Goal: Transaction & Acquisition: Purchase product/service

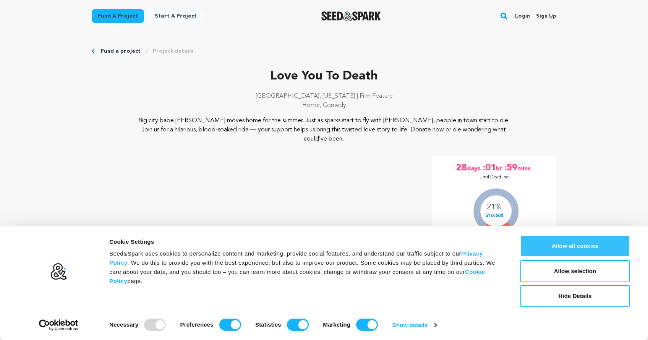
click at [548, 244] on button "Allow all cookies" at bounding box center [574, 246] width 109 height 22
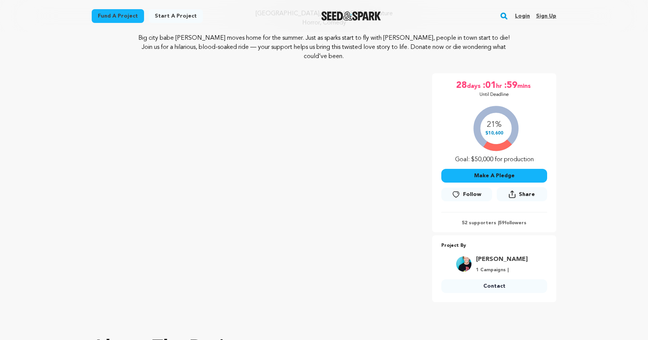
scroll to position [81, 0]
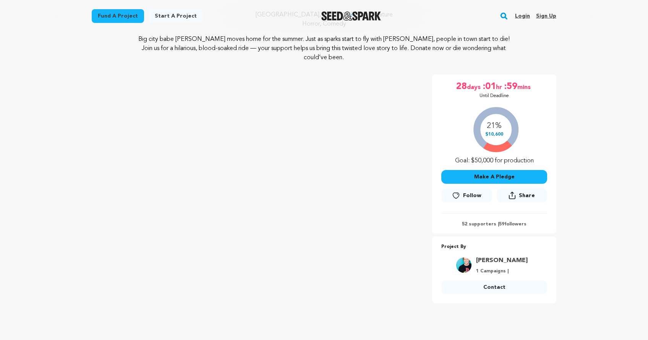
click at [491, 179] on button "Make A Pledge" at bounding box center [494, 177] width 106 height 14
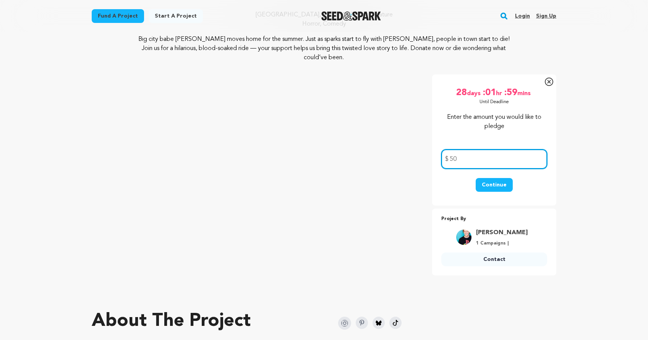
type input "50"
click at [497, 189] on button "Continue" at bounding box center [494, 185] width 37 height 14
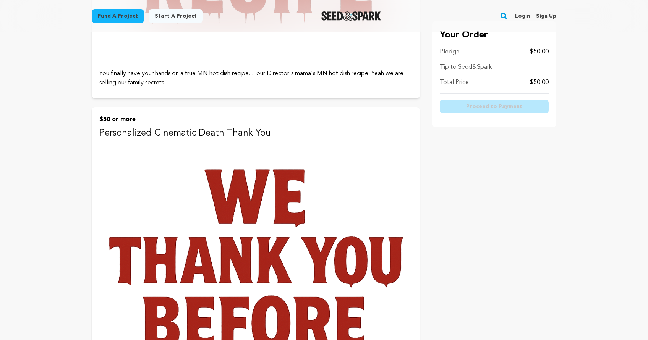
click at [161, 251] on img at bounding box center [255, 299] width 313 height 313
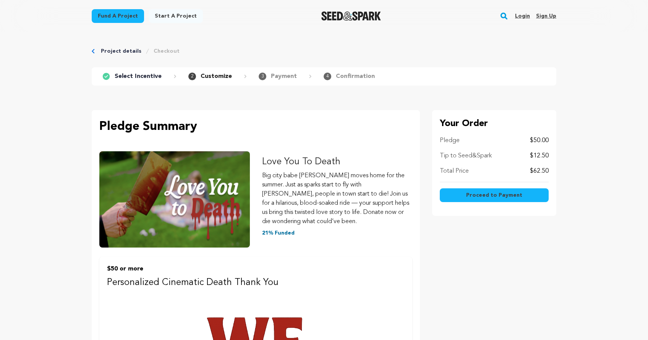
click at [497, 197] on span "Proceed to Payment" at bounding box center [494, 195] width 56 height 8
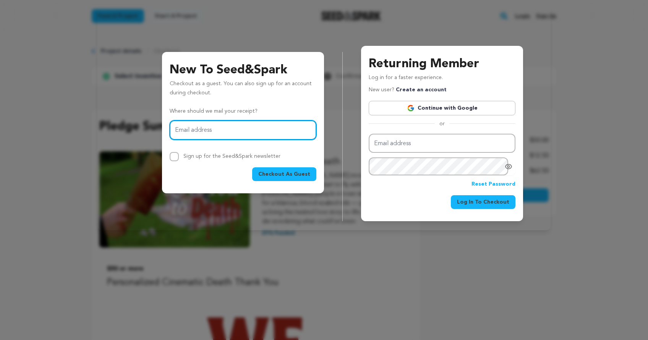
click at [224, 125] on input "Email address" at bounding box center [243, 129] width 147 height 19
type input "richardrogers215@gmail.com"
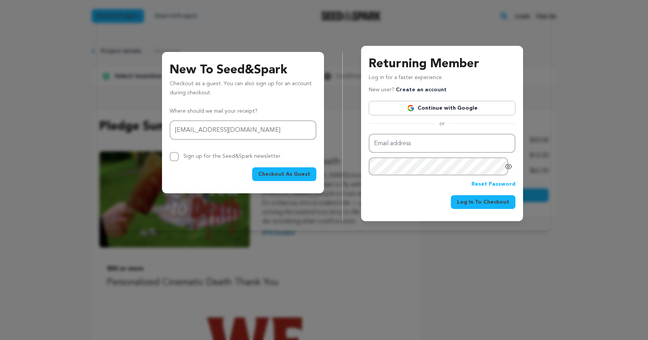
click at [286, 176] on span "Checkout As Guest" at bounding box center [284, 174] width 52 height 8
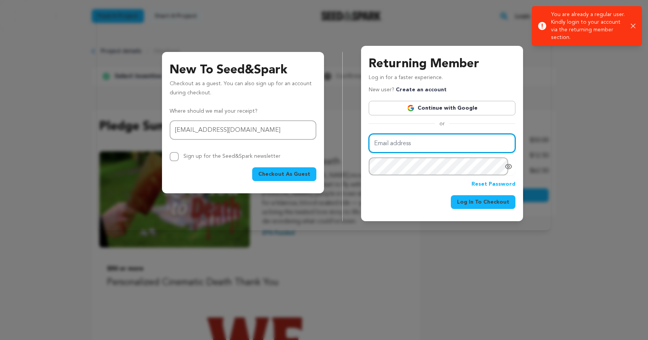
click at [418, 144] on input "Email address" at bounding box center [442, 143] width 147 height 19
type input "richardrogers215@gmail.com"
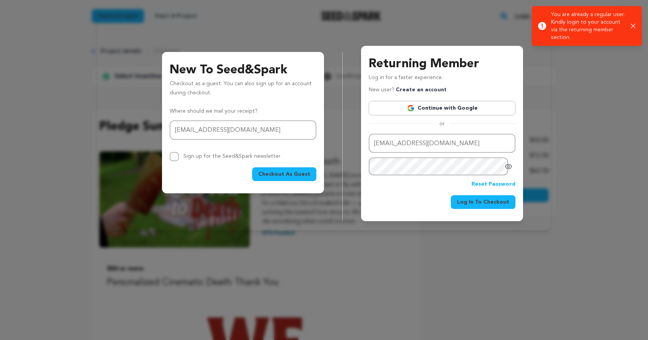
click at [509, 169] on icon "Show password as plain text. Warning: this will display your password on the sc…" at bounding box center [509, 167] width 8 height 8
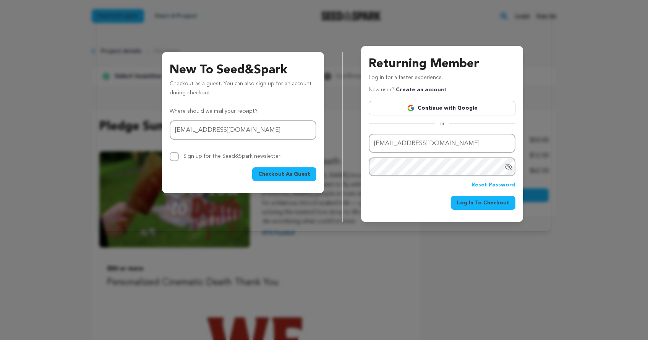
click at [506, 204] on span "Log In To Checkout" at bounding box center [483, 203] width 52 height 8
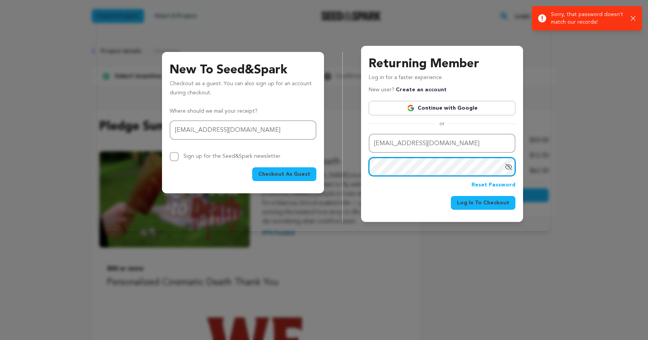
click at [364, 165] on div "Returning Member Log in for a faster experience. New user? Create an account Co…" at bounding box center [442, 134] width 162 height 176
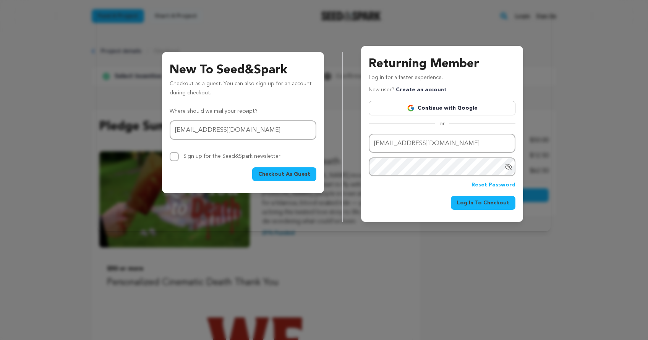
click at [472, 199] on span "Log In To Checkout" at bounding box center [483, 203] width 52 height 8
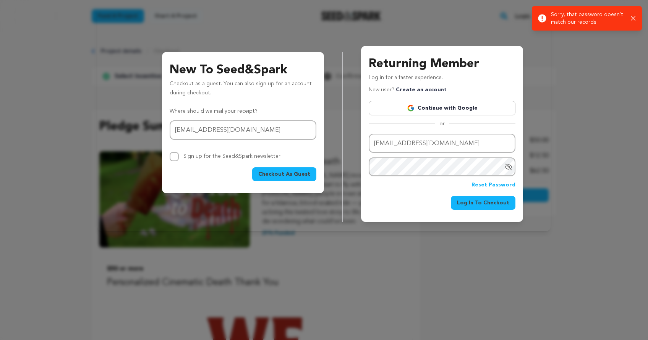
click at [473, 200] on span "Log In To Checkout" at bounding box center [483, 203] width 52 height 8
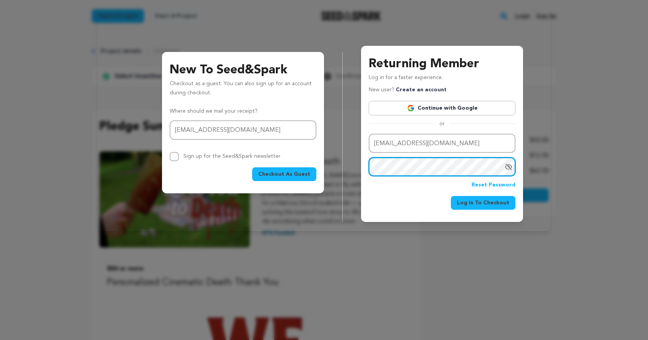
click at [366, 169] on div "Returning Member Log in for a faster experience. New user? Create an account Co…" at bounding box center [442, 134] width 162 height 176
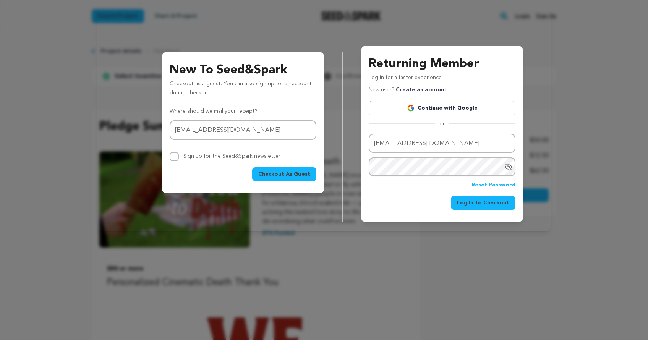
click at [407, 191] on div "Email address richardrogers215@gmail.com Password Reset Password Log In To Chec…" at bounding box center [442, 172] width 147 height 76
click at [480, 185] on link "Reset Password" at bounding box center [494, 185] width 44 height 9
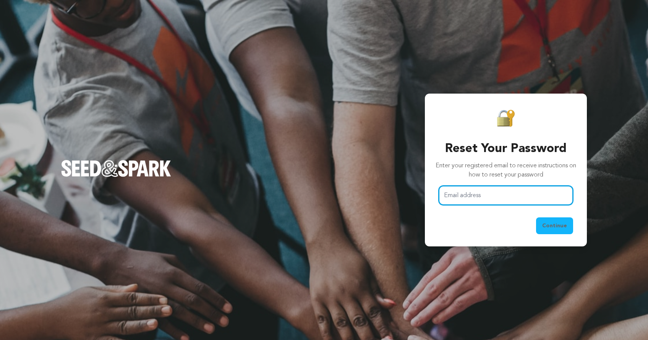
click at [474, 194] on input "Email address" at bounding box center [506, 195] width 135 height 19
type input "richardrogers215@gmail.com"
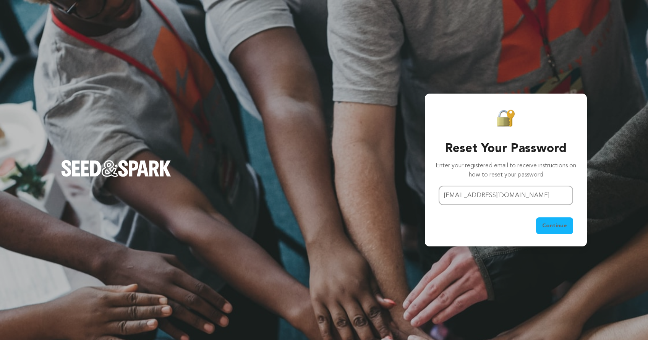
click at [551, 228] on span "Continue" at bounding box center [554, 226] width 25 height 8
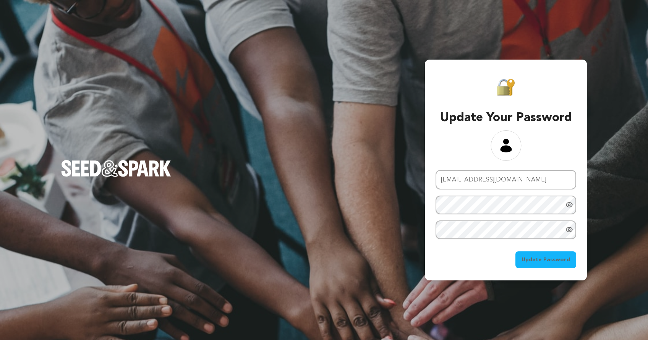
click at [570, 204] on icon "Show password as plain text. Warning: this will display your password on the sc…" at bounding box center [570, 205] width 2 height 2
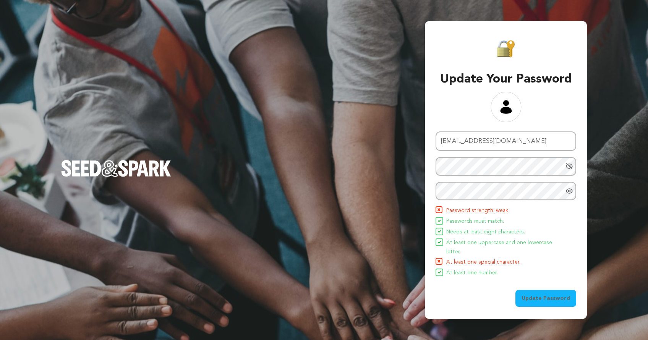
click at [569, 193] on icon "Show password as plain text. Warning: this will display your password on the sc…" at bounding box center [569, 191] width 6 height 5
click at [546, 295] on span "Update Password" at bounding box center [546, 299] width 49 height 8
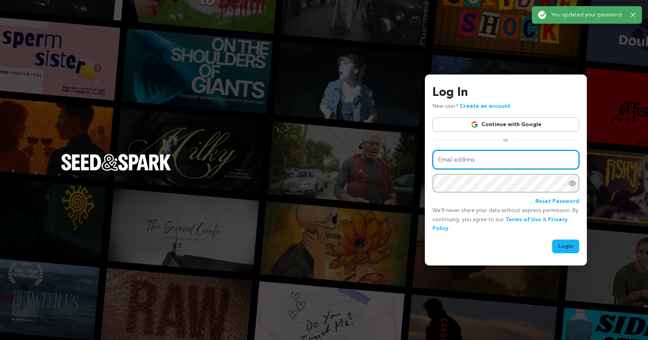
click at [474, 162] on input "Email address" at bounding box center [506, 159] width 147 height 19
type input "richardrogers215@gmail.com"
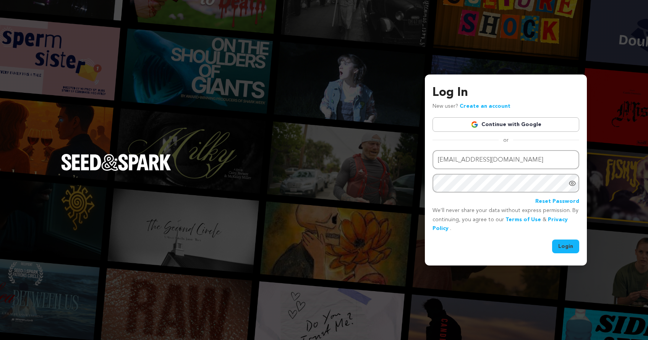
click at [565, 245] on button "Login" at bounding box center [565, 247] width 27 height 14
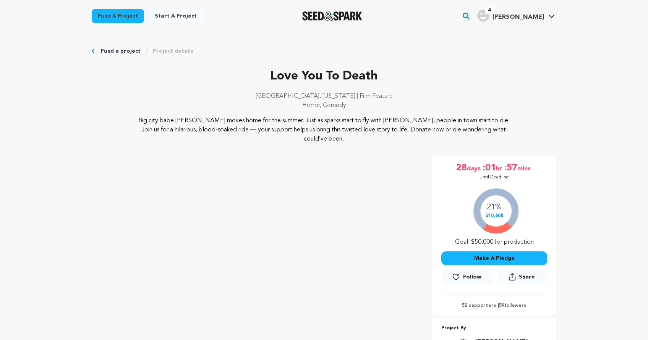
click at [471, 257] on button "Make A Pledge" at bounding box center [494, 258] width 106 height 14
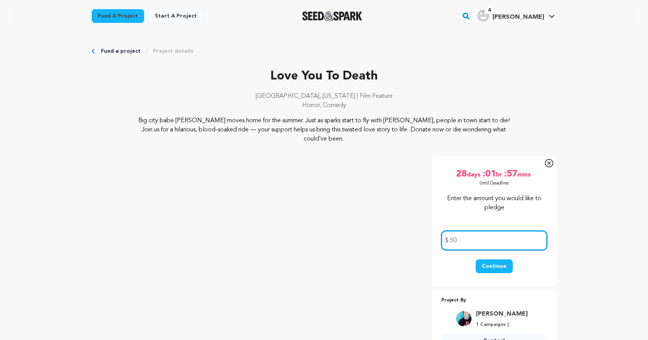
type input "50"
click at [489, 268] on button "Continue" at bounding box center [494, 266] width 37 height 14
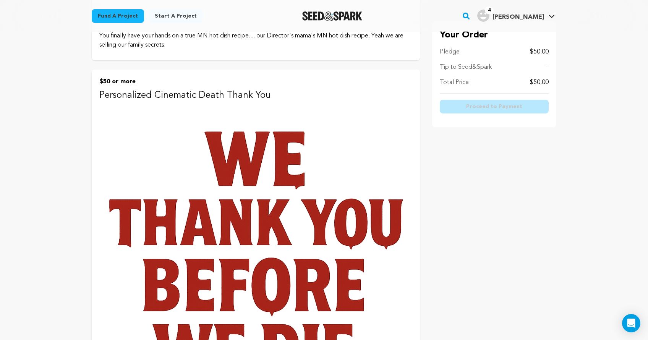
click at [214, 238] on img at bounding box center [255, 261] width 313 height 313
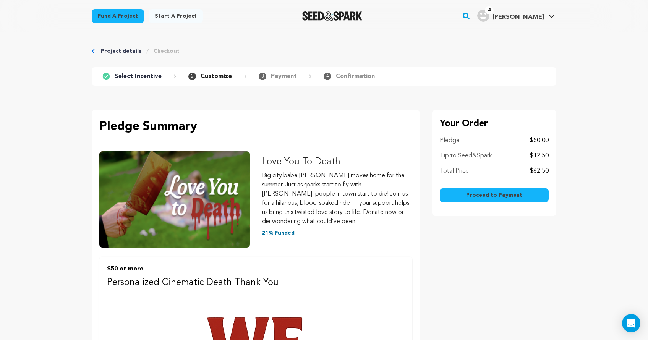
click at [482, 198] on span "Proceed to Payment" at bounding box center [494, 195] width 56 height 8
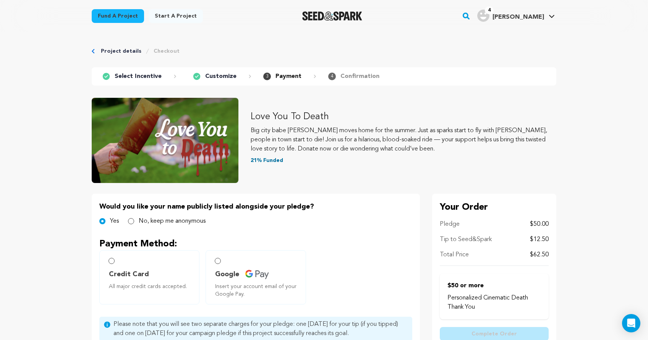
click at [112, 53] on link "Project details" at bounding box center [121, 51] width 41 height 8
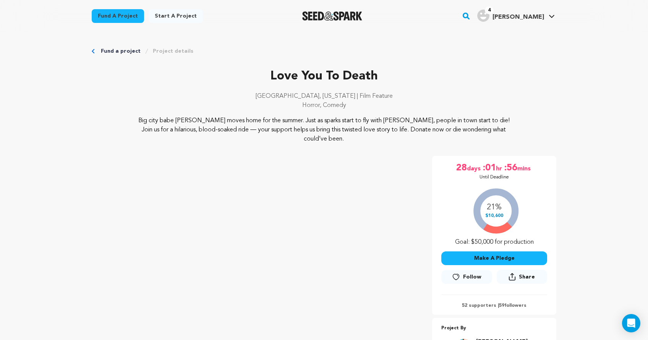
click at [472, 258] on button "Make A Pledge" at bounding box center [494, 258] width 106 height 14
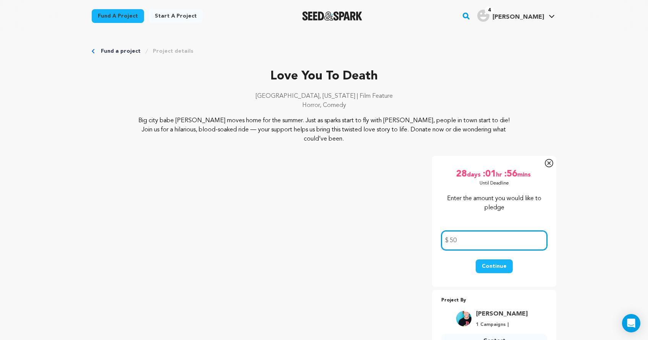
type input "50"
click at [487, 265] on button "Continue" at bounding box center [494, 266] width 37 height 14
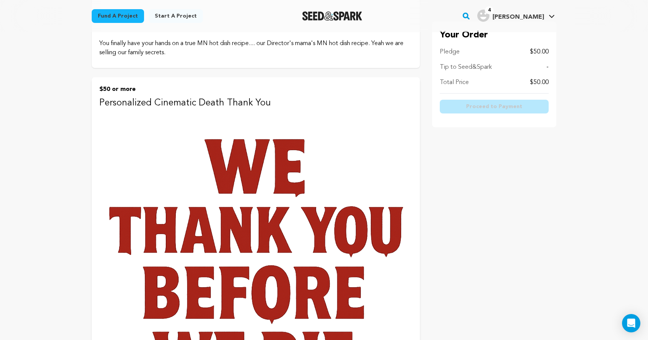
click at [222, 213] on img at bounding box center [255, 268] width 313 height 313
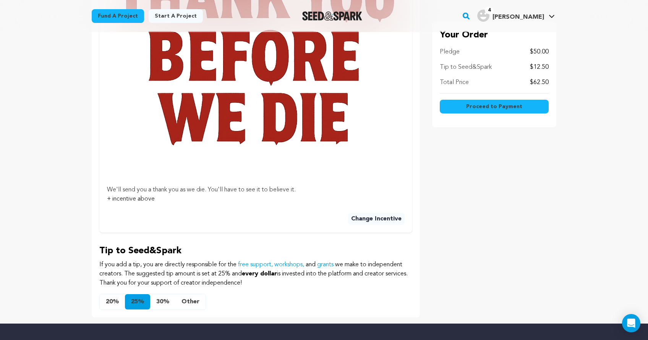
scroll to position [417, 0]
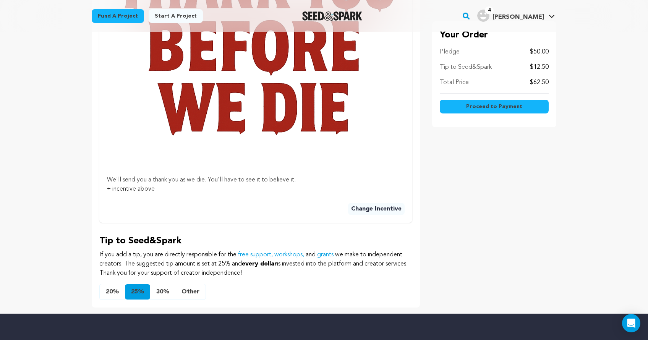
click at [188, 295] on button "Other" at bounding box center [190, 291] width 30 height 15
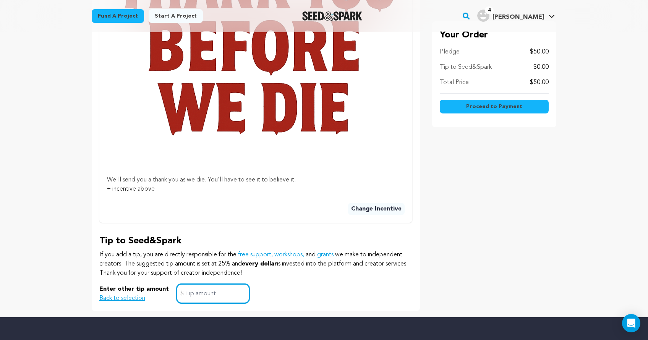
click at [207, 295] on input "text" at bounding box center [213, 293] width 73 height 19
type input "1"
click at [480, 105] on span "Proceed to Payment" at bounding box center [494, 107] width 56 height 8
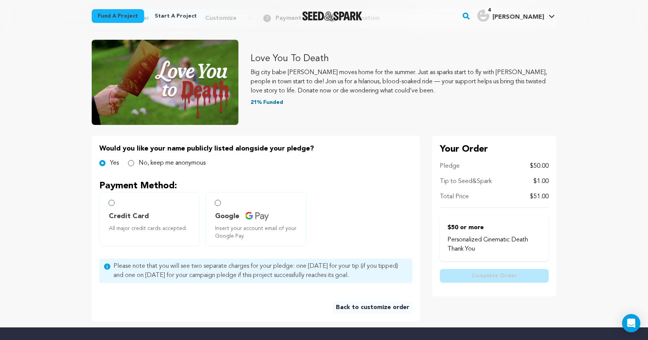
scroll to position [60, 0]
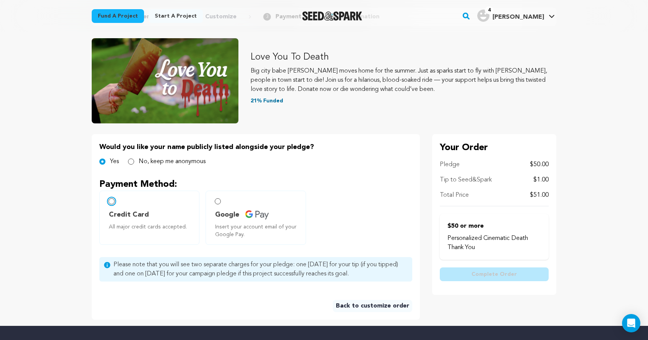
click at [112, 201] on input "Credit Card All major credit cards accepted." at bounding box center [112, 201] width 6 height 6
radio input "false"
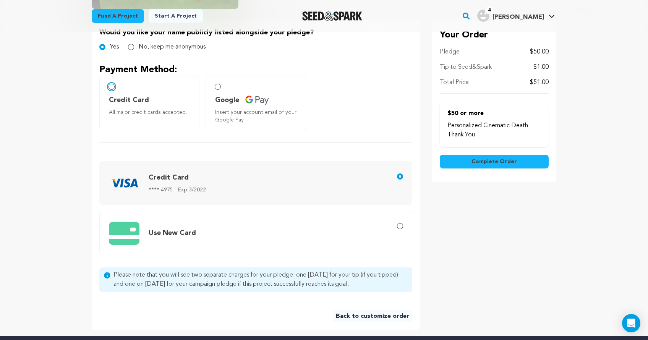
scroll to position [180, 0]
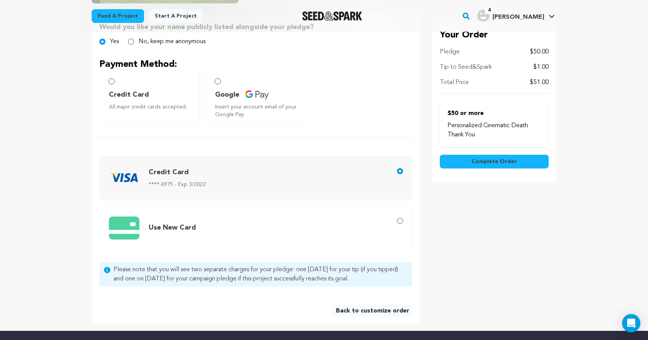
click at [180, 227] on span "Use New Card" at bounding box center [172, 227] width 47 height 7
click at [397, 224] on input "Use New Card" at bounding box center [400, 221] width 6 height 6
radio input "true"
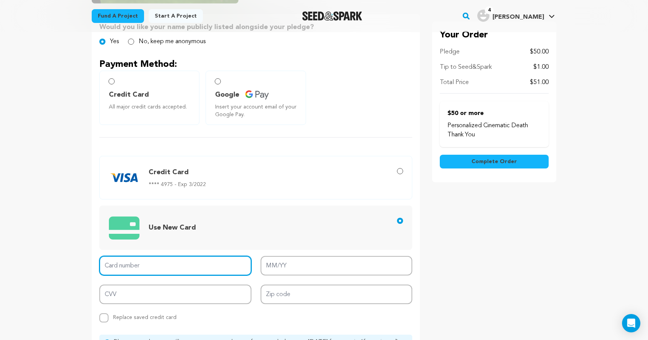
click at [153, 266] on input "Card number" at bounding box center [175, 265] width 152 height 19
type input "[CREDIT_CARD_NUMBER]"
type input "12/27"
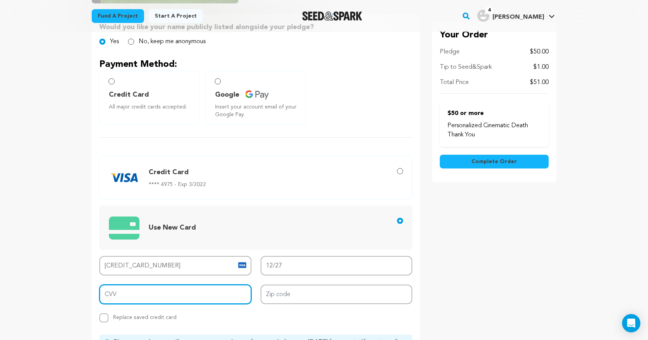
click at [164, 296] on input "CVV" at bounding box center [175, 294] width 152 height 19
drag, startPoint x: 120, startPoint y: 293, endPoint x: 97, endPoint y: 292, distance: 23.0
click at [97, 292] on div "Would you like your name publicly listed alongside your pledge? Yes No, keep me…" at bounding box center [256, 205] width 328 height 383
type input "620"
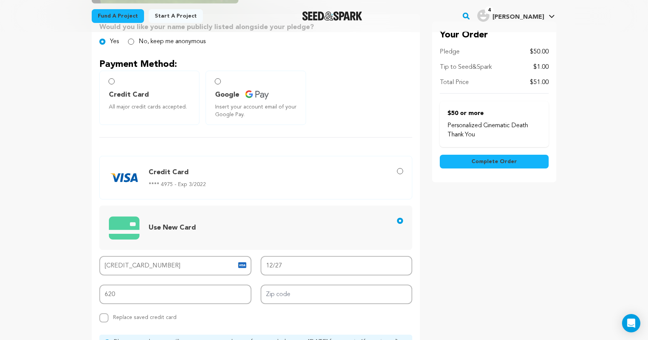
click at [277, 304] on div "Card number [CREDIT_CARD_NUMBER] MM/YY 12/27 CVV 620 Zip code Replace saved cre…" at bounding box center [255, 289] width 313 height 66
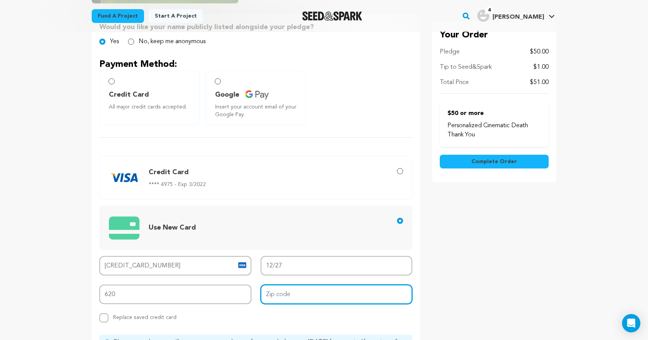
click at [278, 297] on input "Zip code" at bounding box center [337, 294] width 152 height 19
type input "91601"
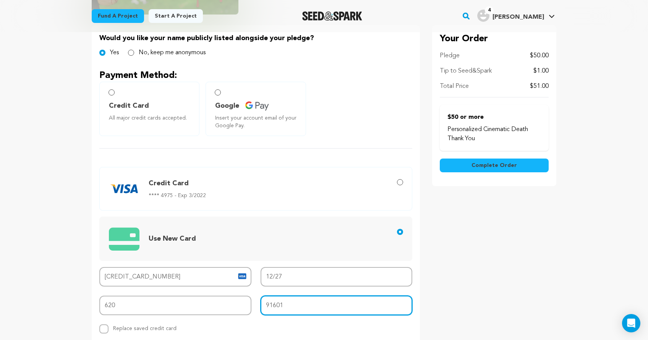
scroll to position [165, 0]
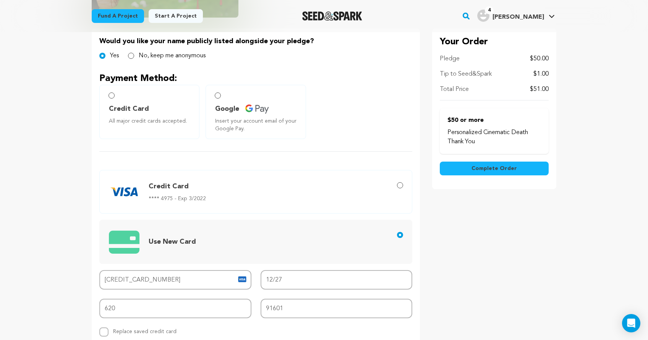
click at [493, 171] on span "Complete Order" at bounding box center [494, 169] width 45 height 8
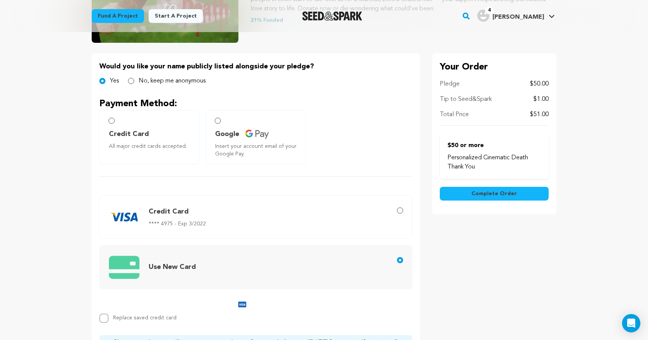
scroll to position [178, 0]
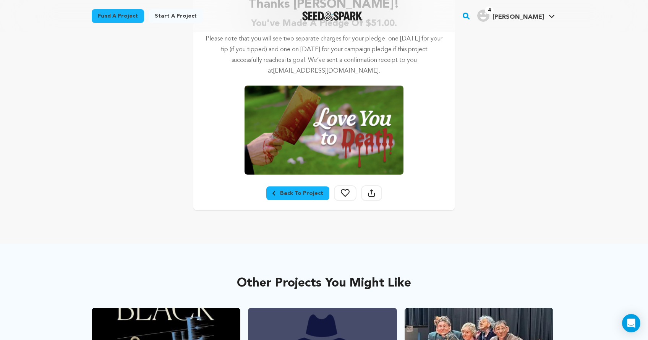
scroll to position [164, 0]
